Goal: Find specific page/section: Find specific page/section

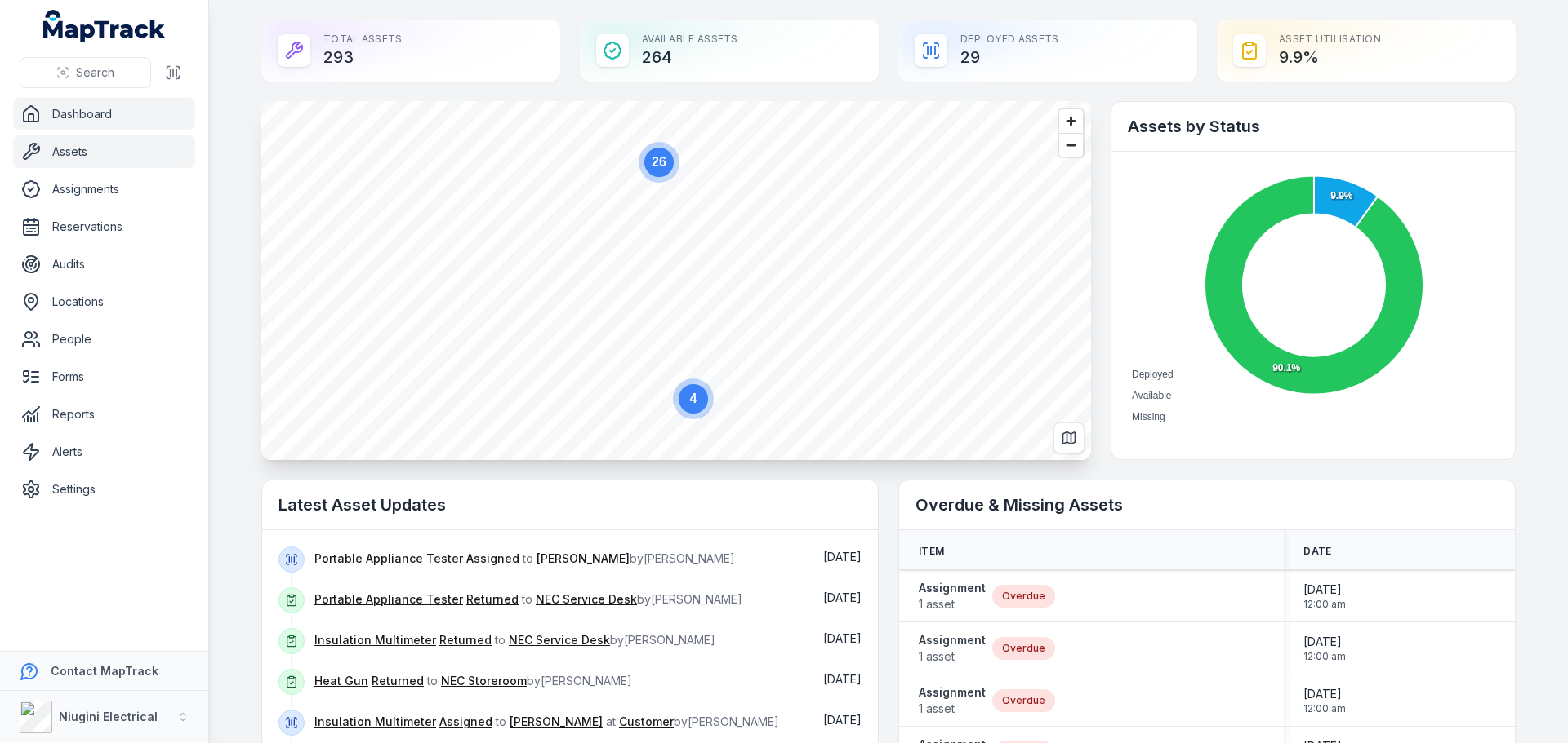
click at [72, 153] on link "Assets" at bounding box center [104, 152] width 182 height 32
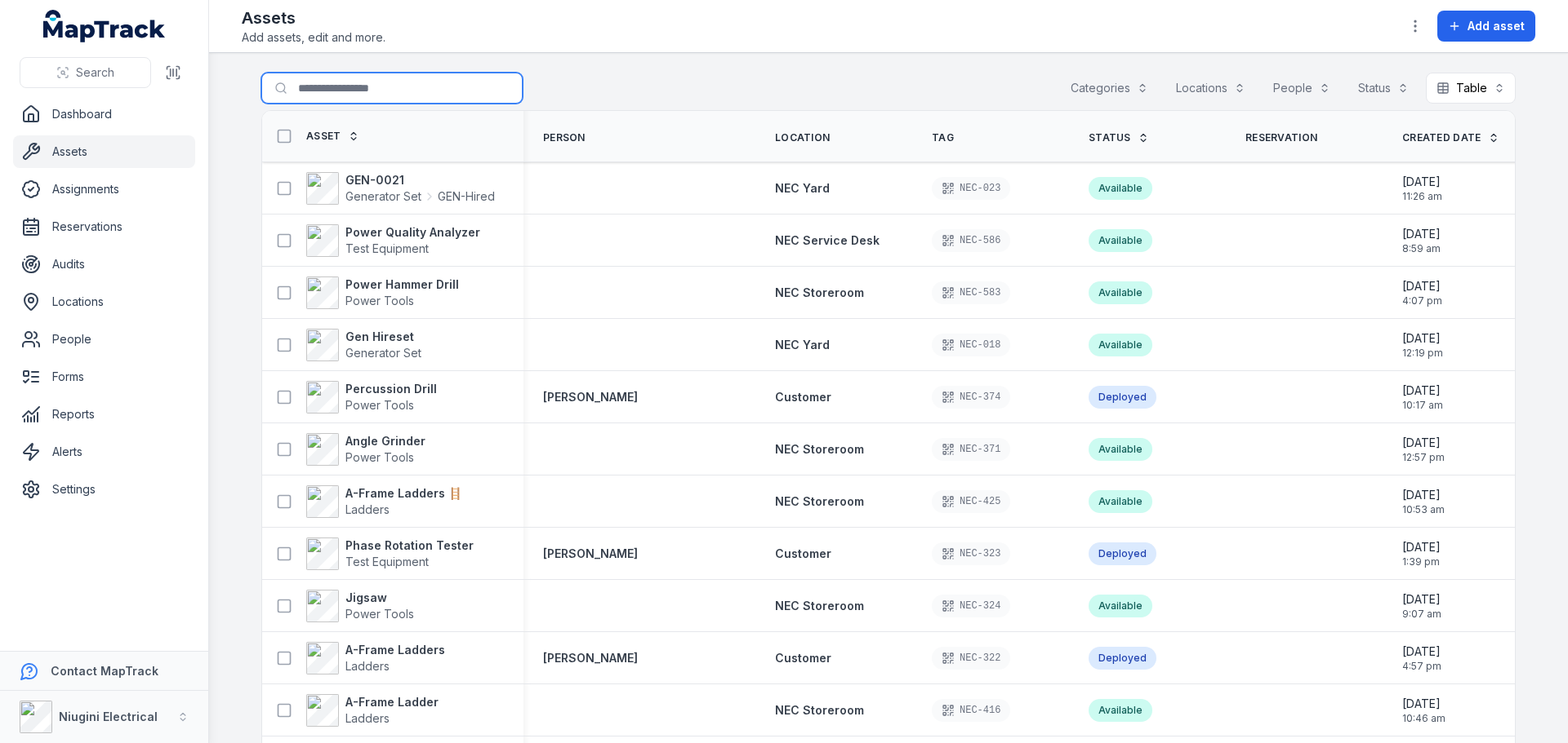
click at [410, 89] on input "Search for assets" at bounding box center [391, 88] width 261 height 31
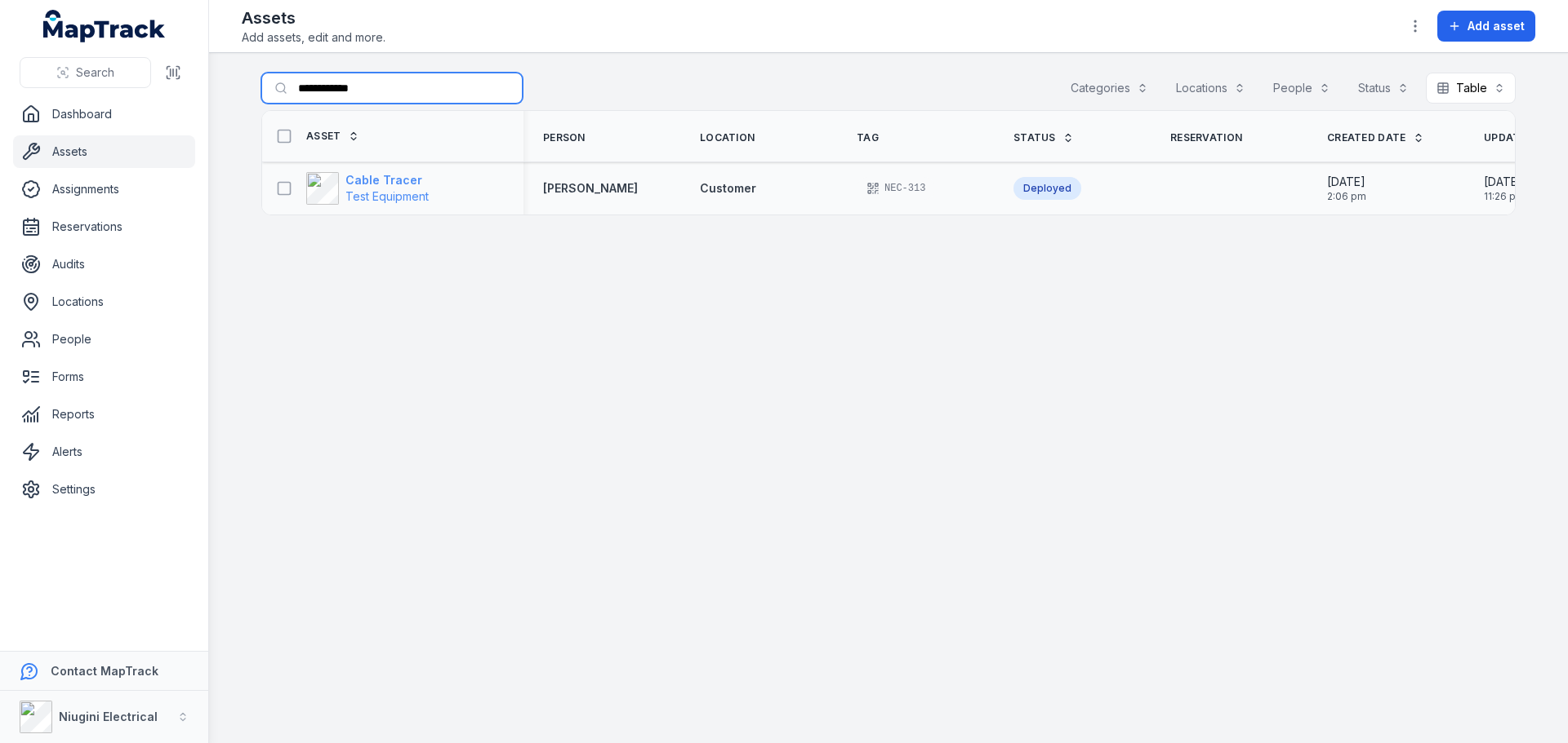
type input "**********"
click at [376, 189] on span "Test Equipment" at bounding box center [387, 196] width 84 height 14
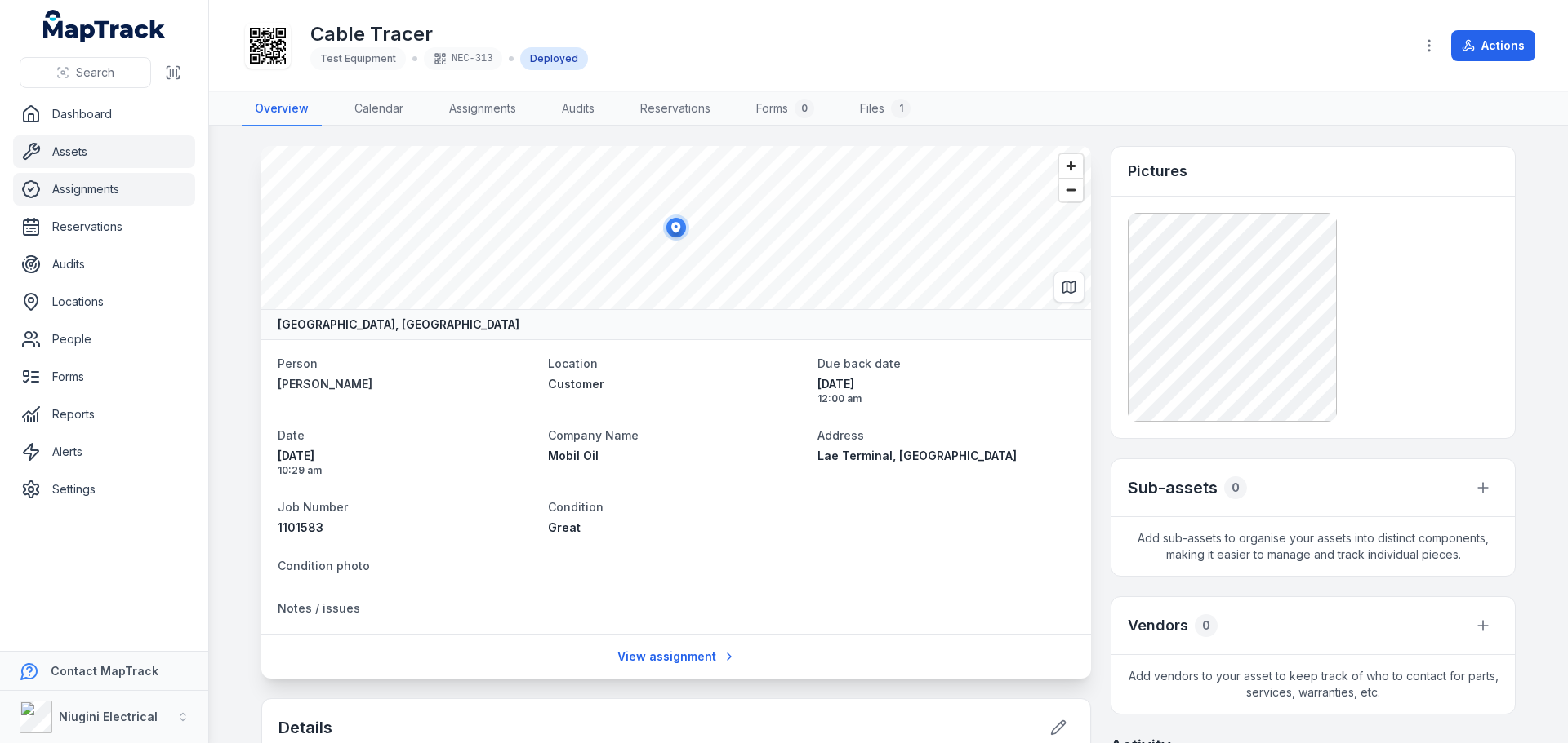
click at [77, 187] on link "Assignments" at bounding box center [104, 189] width 182 height 32
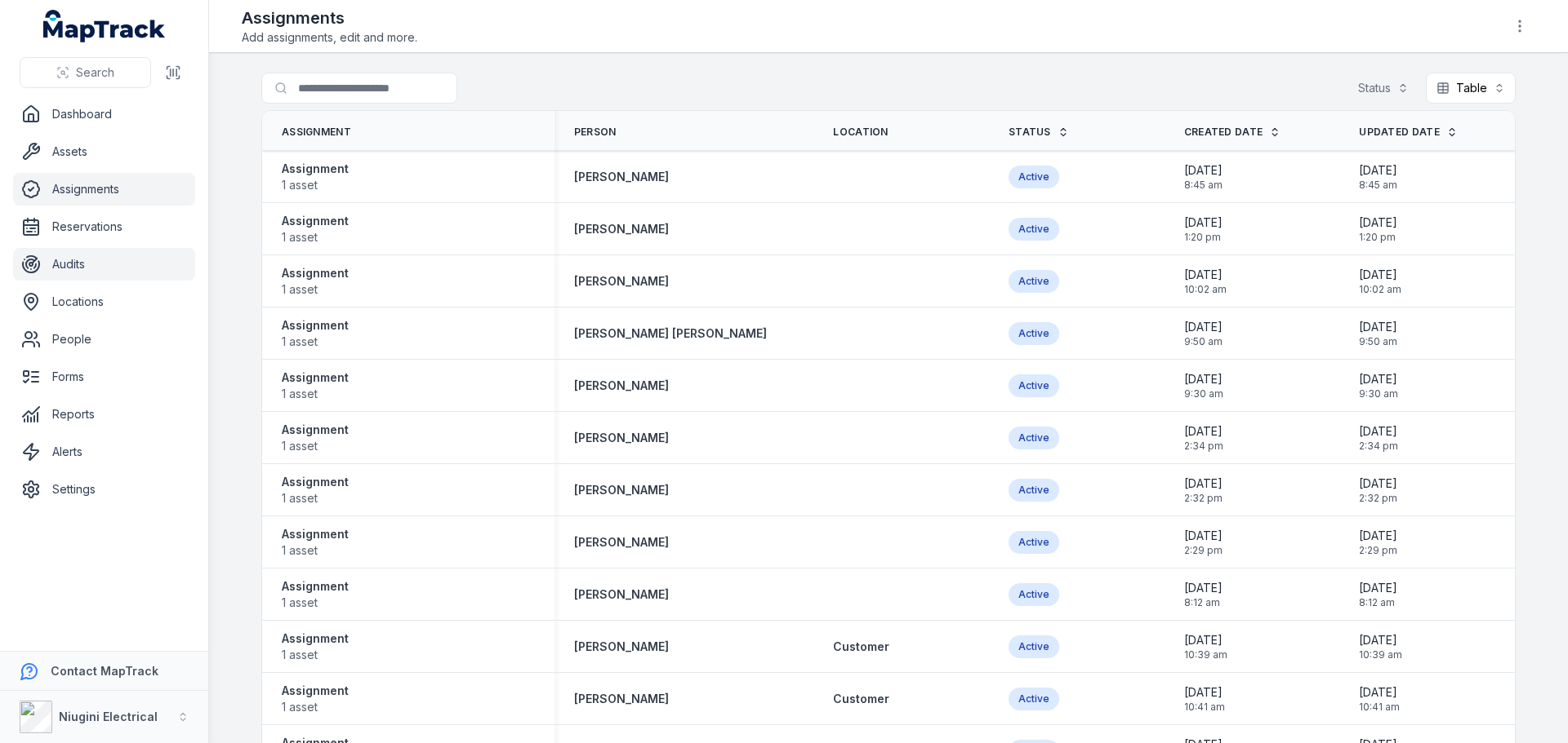
click at [73, 264] on link "Audits" at bounding box center [104, 264] width 182 height 32
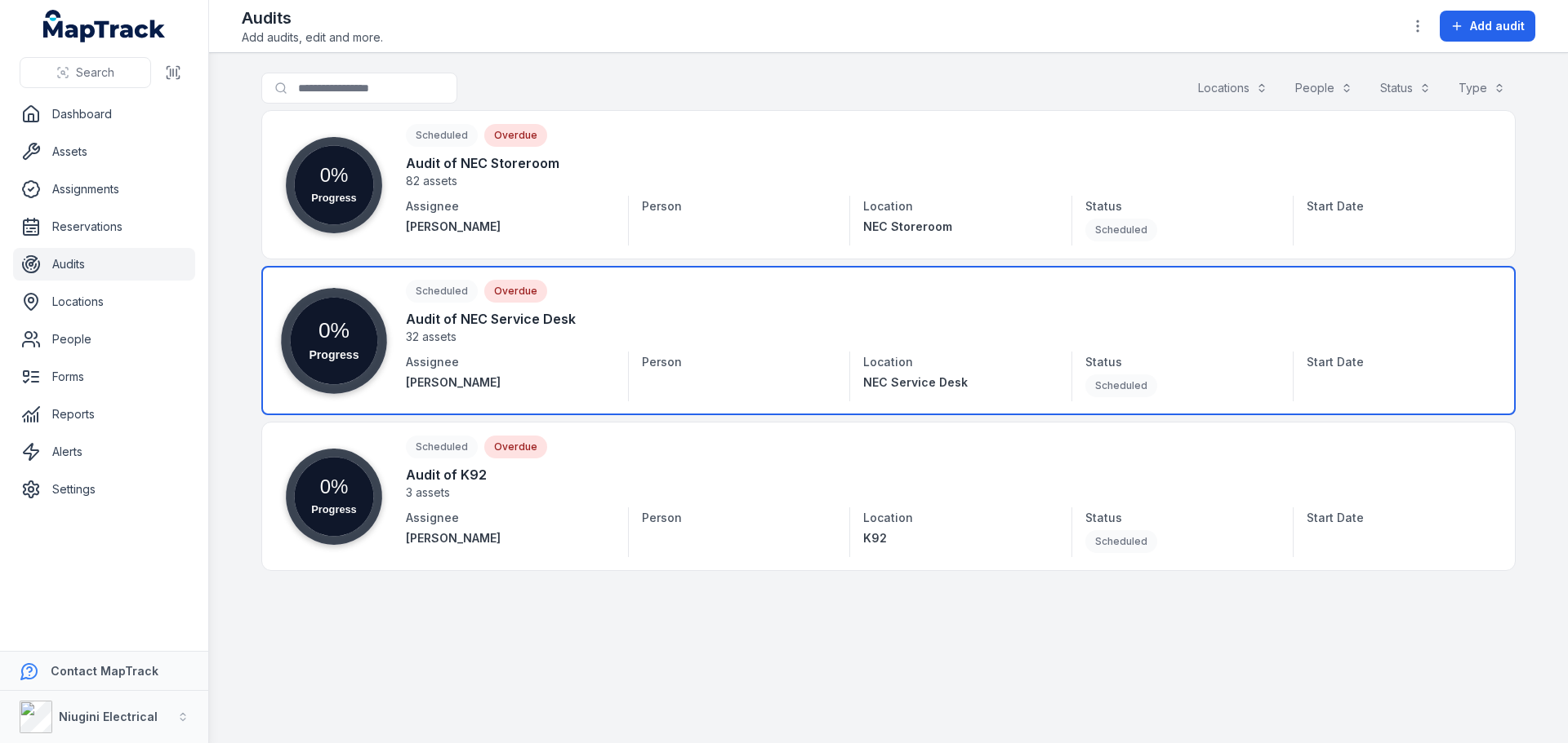
click at [321, 333] on circle at bounding box center [334, 341] width 87 height 87
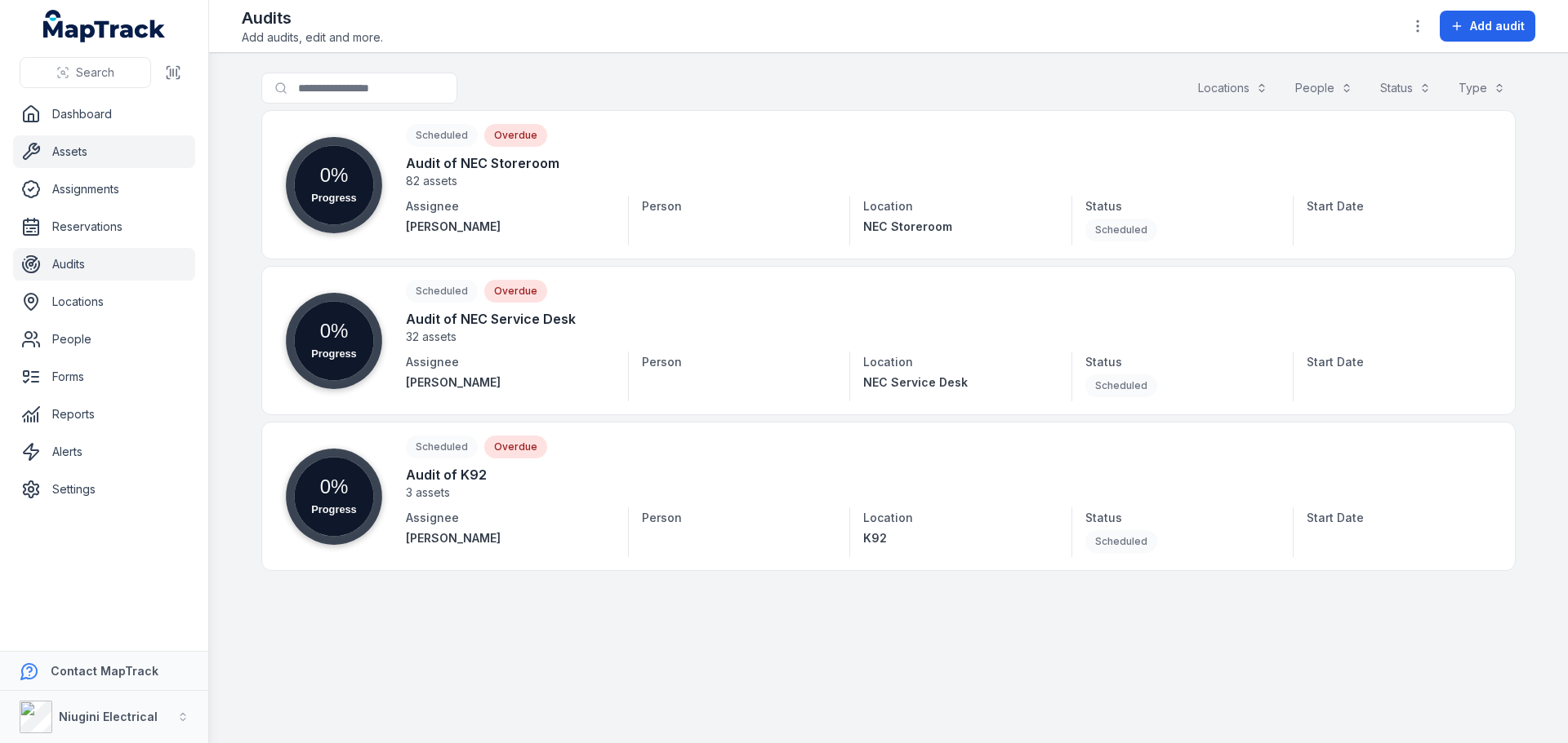
click at [71, 148] on link "Assets" at bounding box center [104, 152] width 182 height 32
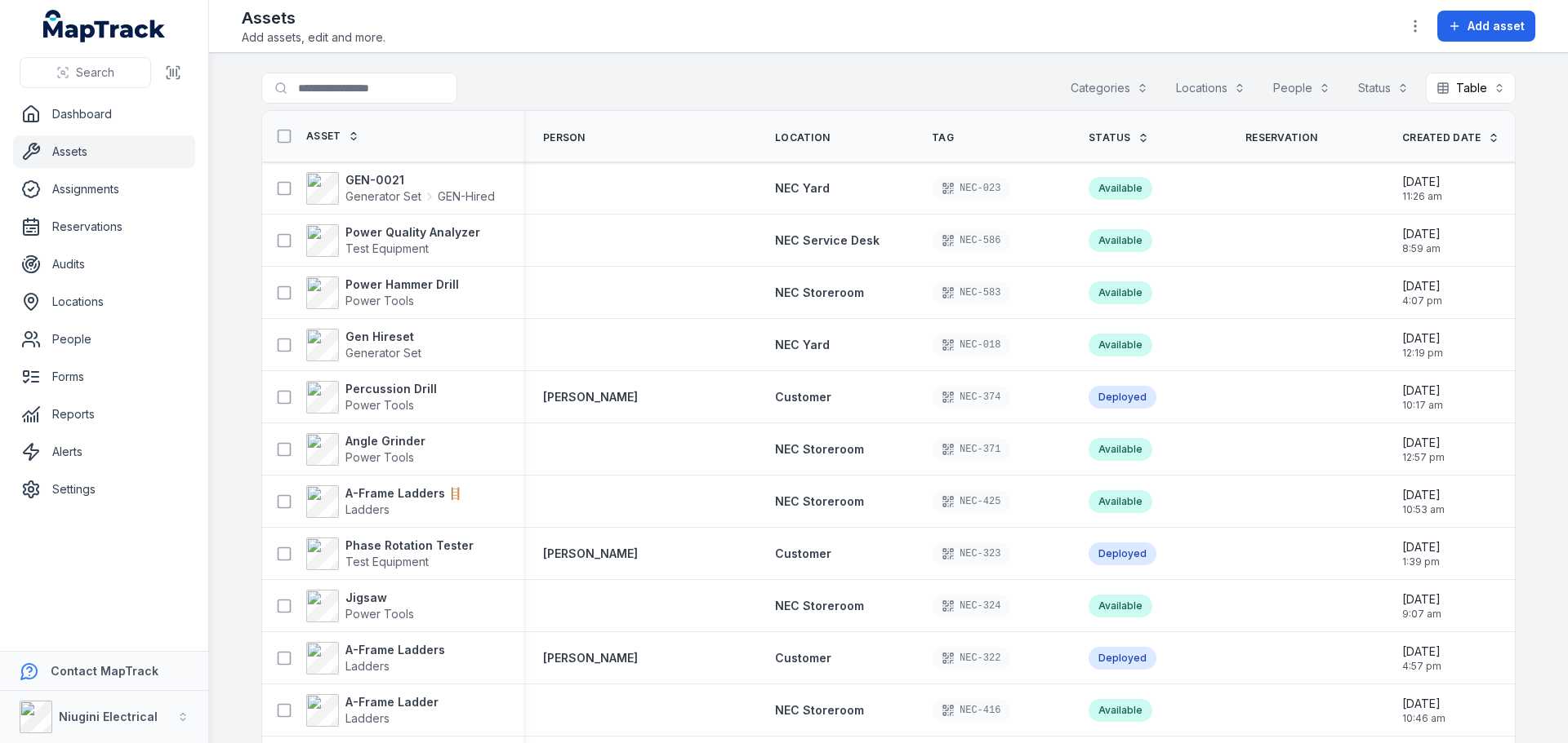
click at [1114, 84] on button "Categories" at bounding box center [1109, 88] width 99 height 31
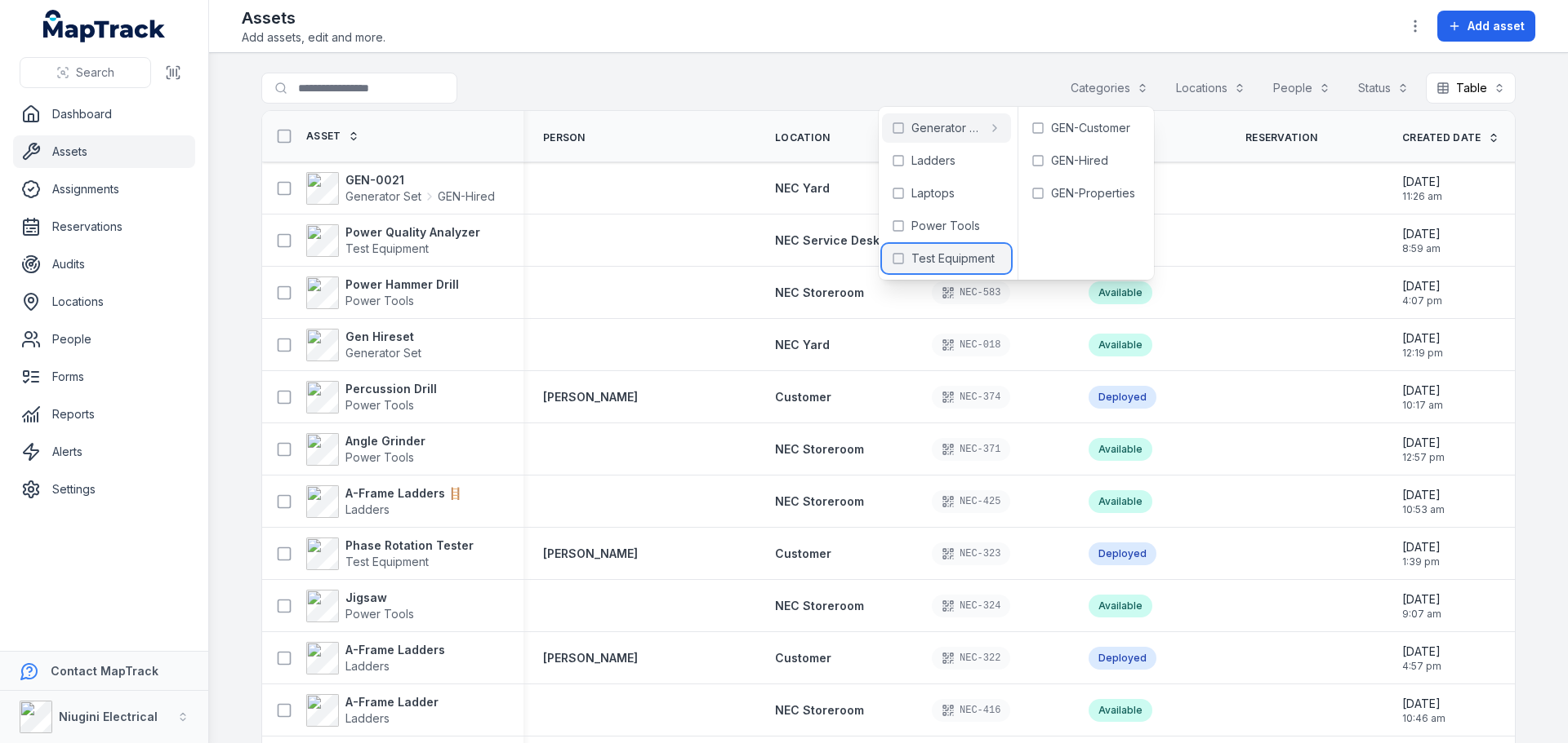
click at [935, 260] on span "Test Equipment" at bounding box center [953, 258] width 84 height 16
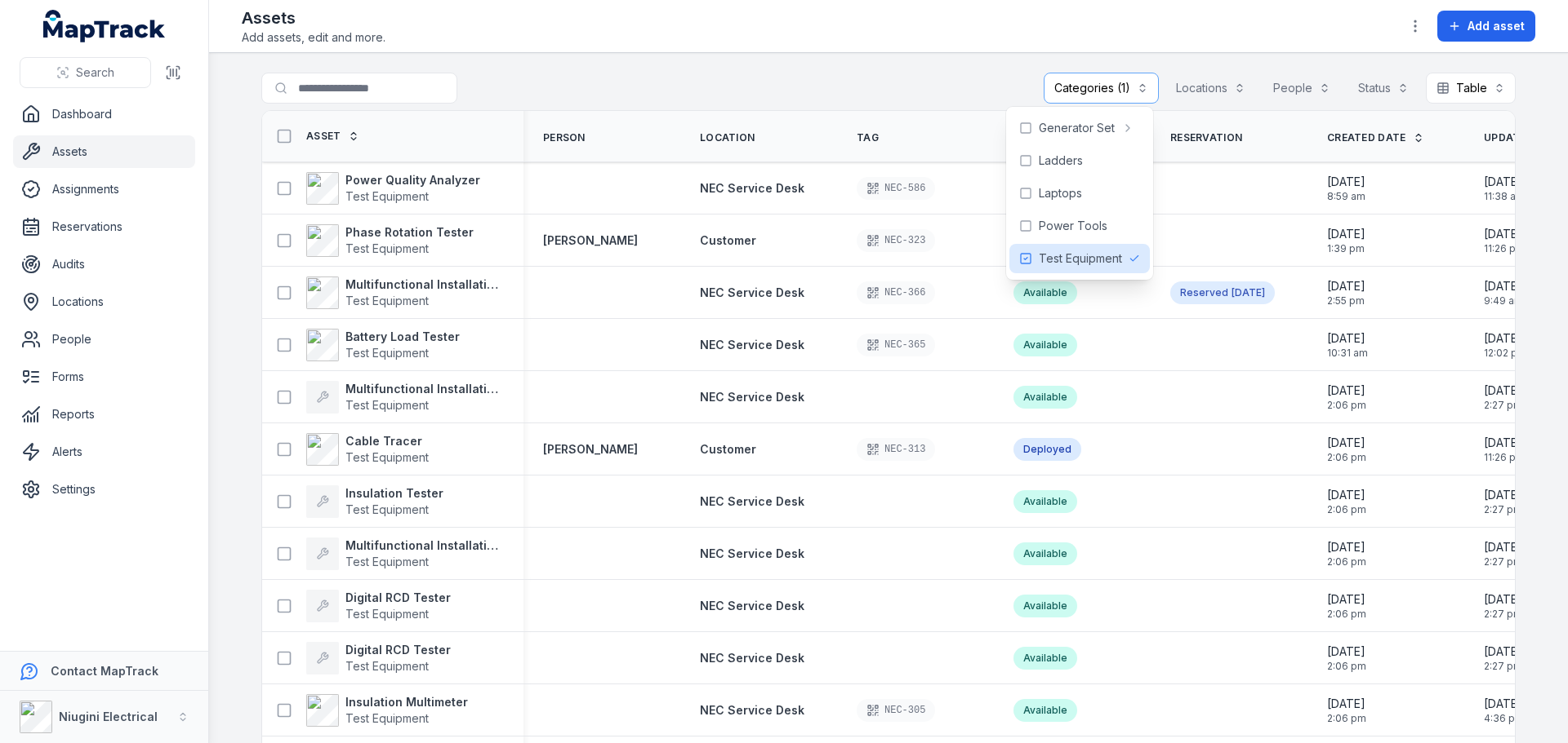
click at [795, 42] on div "Assets Add assets, edit and more. Add asset" at bounding box center [888, 26] width 1293 height 39
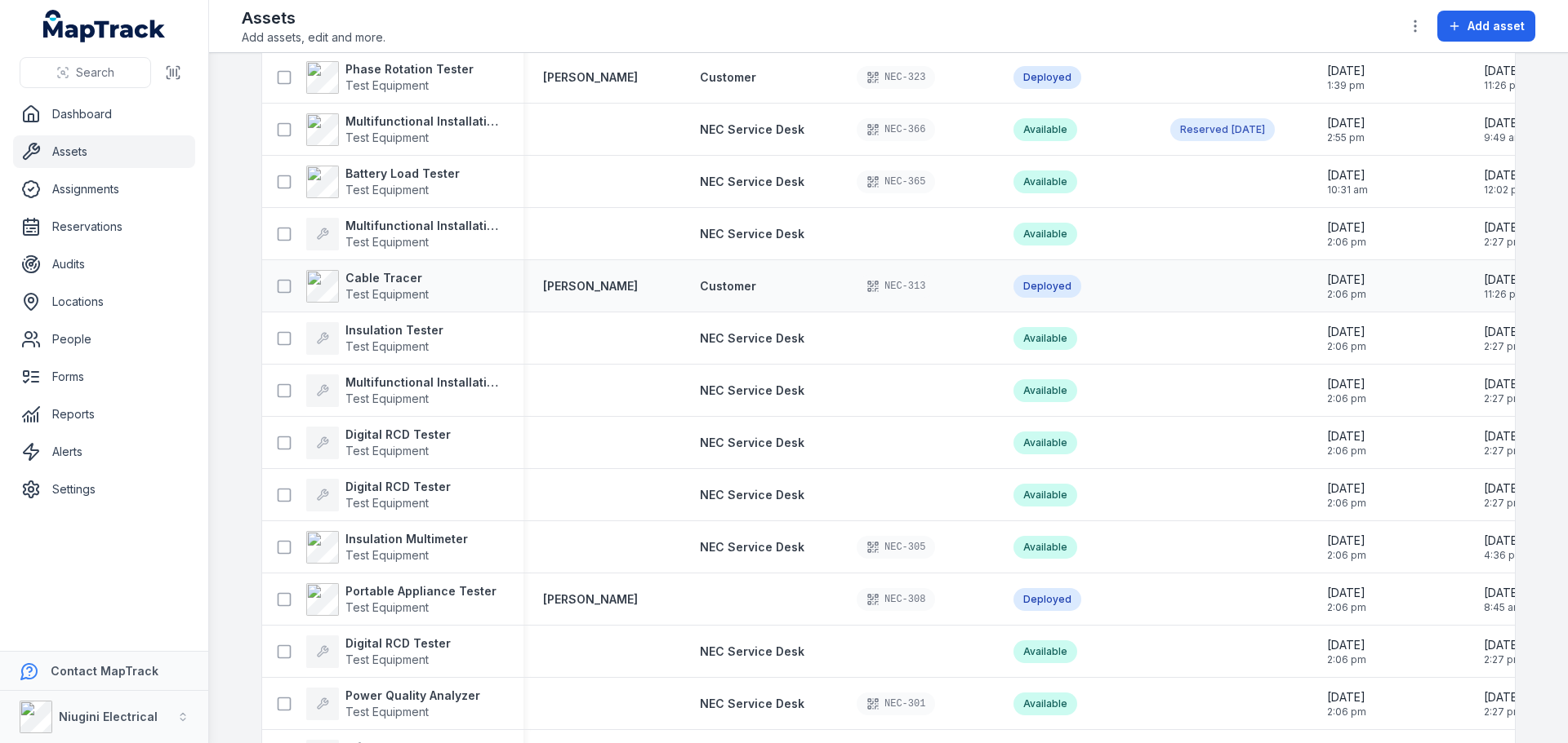
scroll to position [82, 0]
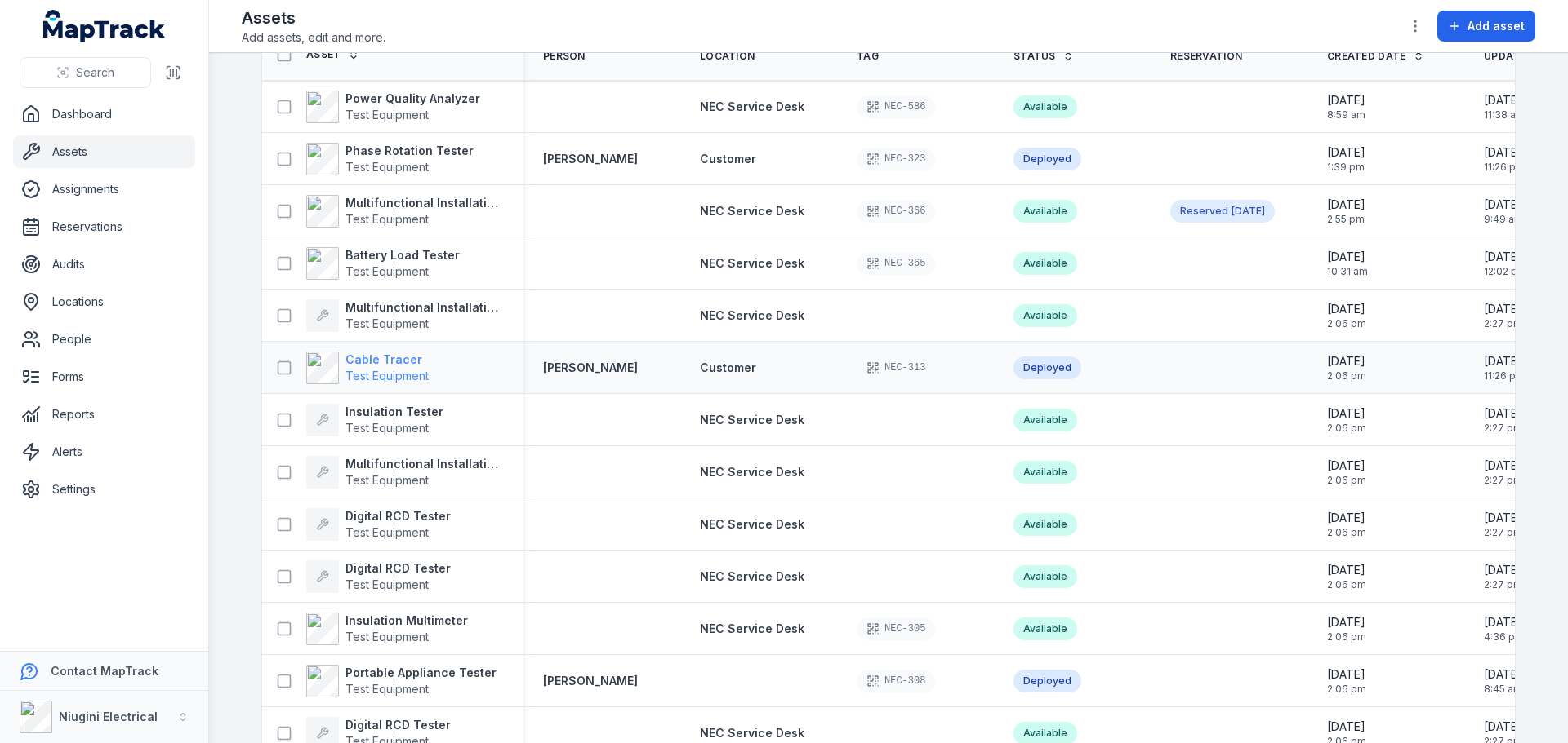
click at [383, 371] on span "Test Equipment" at bounding box center [387, 376] width 84 height 14
